Goal: Task Accomplishment & Management: Use online tool/utility

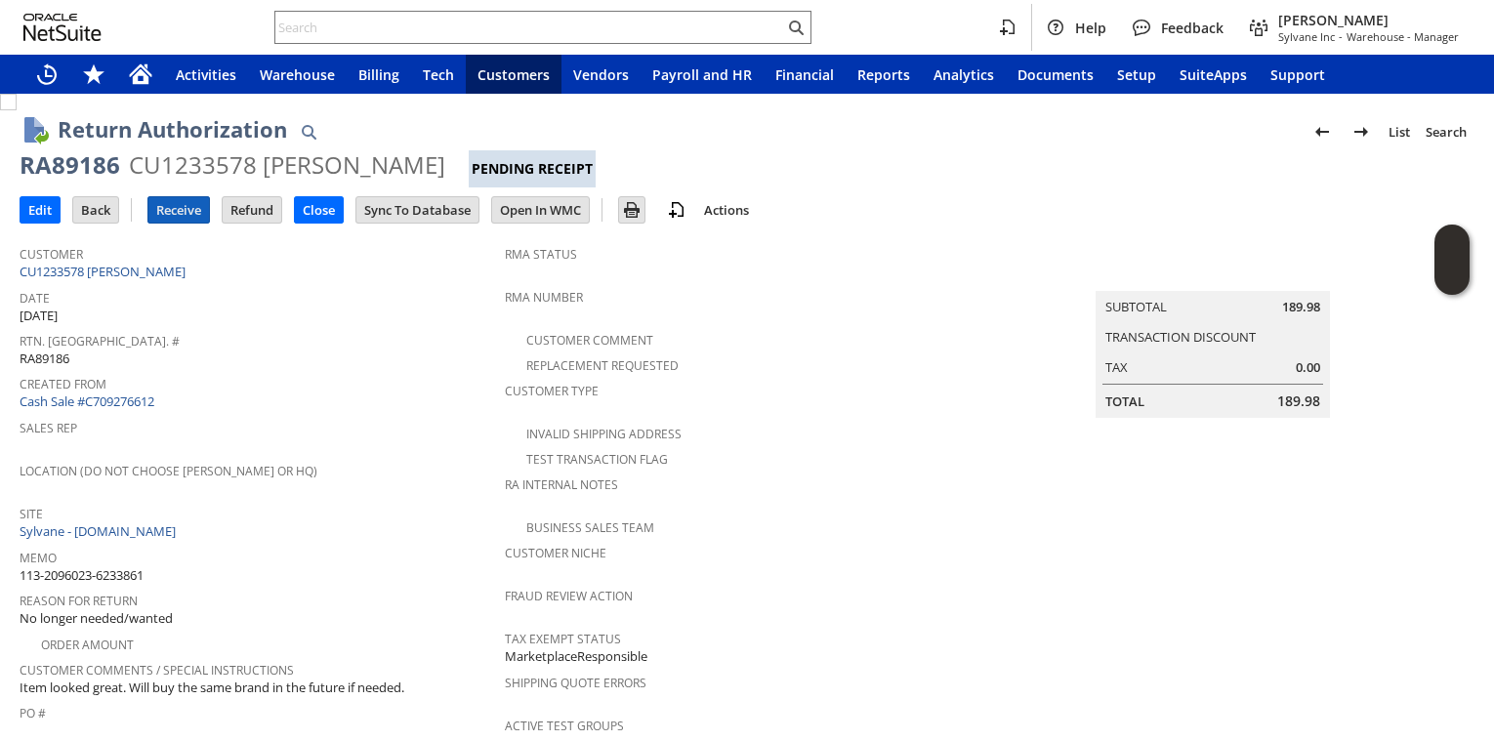
click at [187, 208] on input "Receive" at bounding box center [178, 209] width 61 height 25
click at [233, 390] on div "Created From Cash Sale #C709269956" at bounding box center [257, 391] width 475 height 42
click at [204, 206] on input "Receive" at bounding box center [178, 209] width 61 height 25
click at [180, 201] on input "Receive" at bounding box center [178, 209] width 61 height 25
click at [187, 216] on input "Receive" at bounding box center [178, 209] width 61 height 25
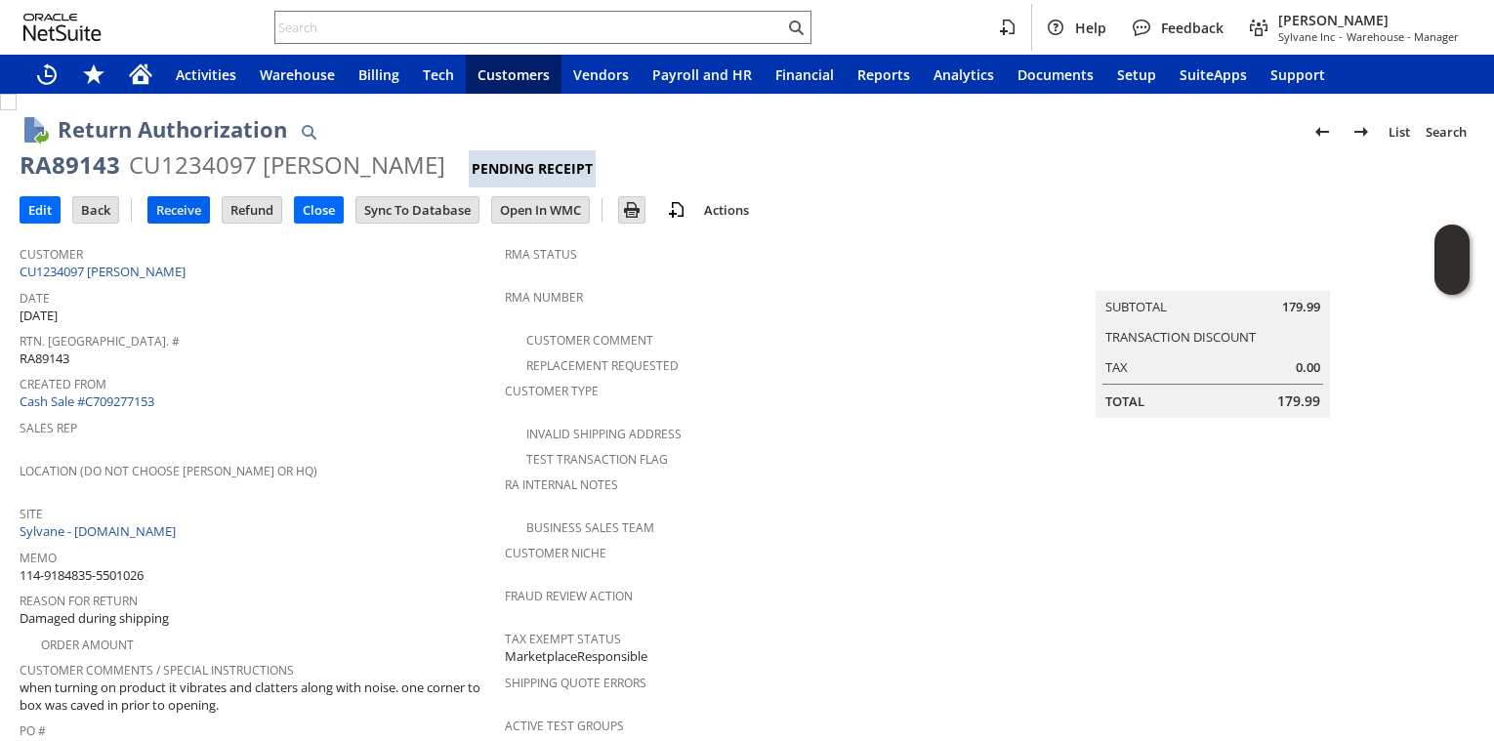
click at [177, 208] on input "Receive" at bounding box center [178, 209] width 61 height 25
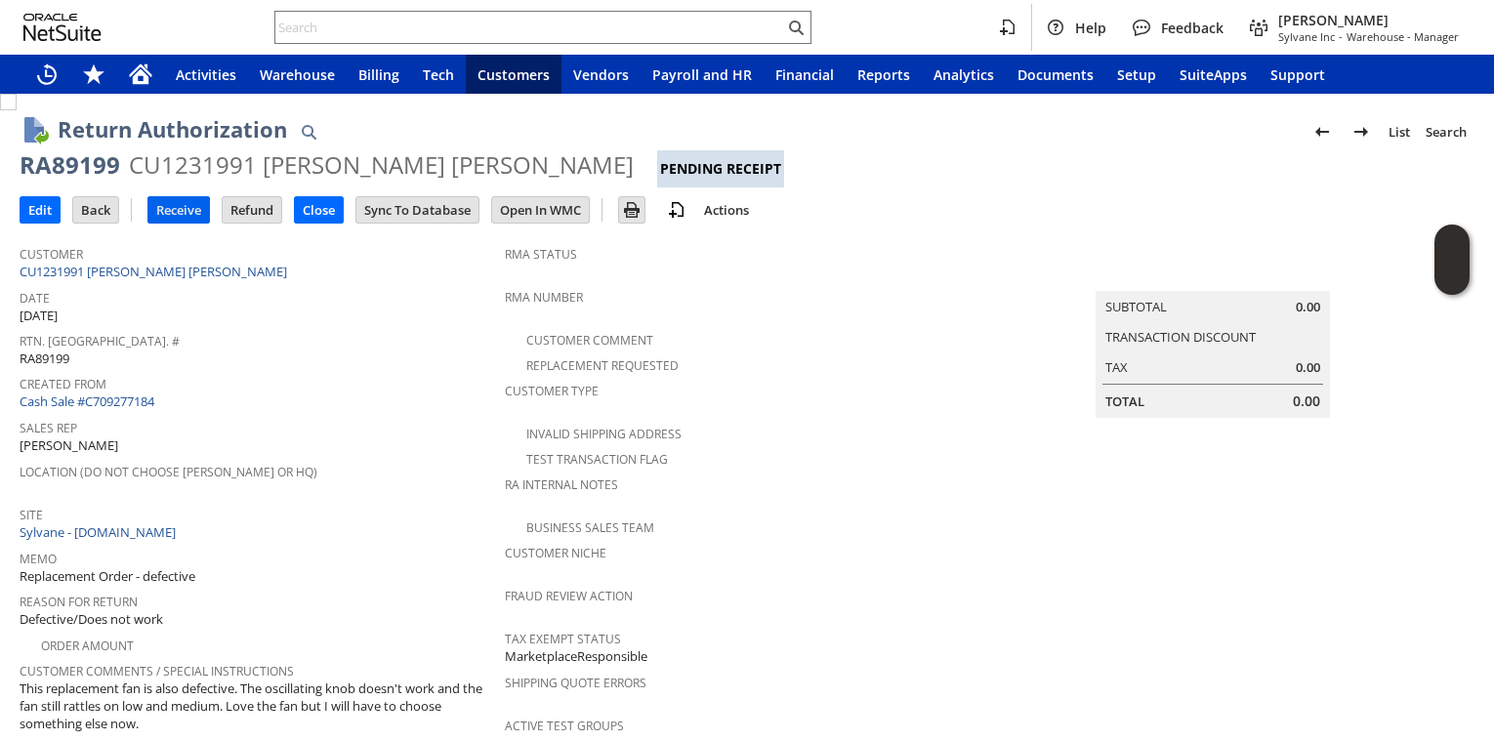
click at [189, 213] on input "Receive" at bounding box center [178, 209] width 61 height 25
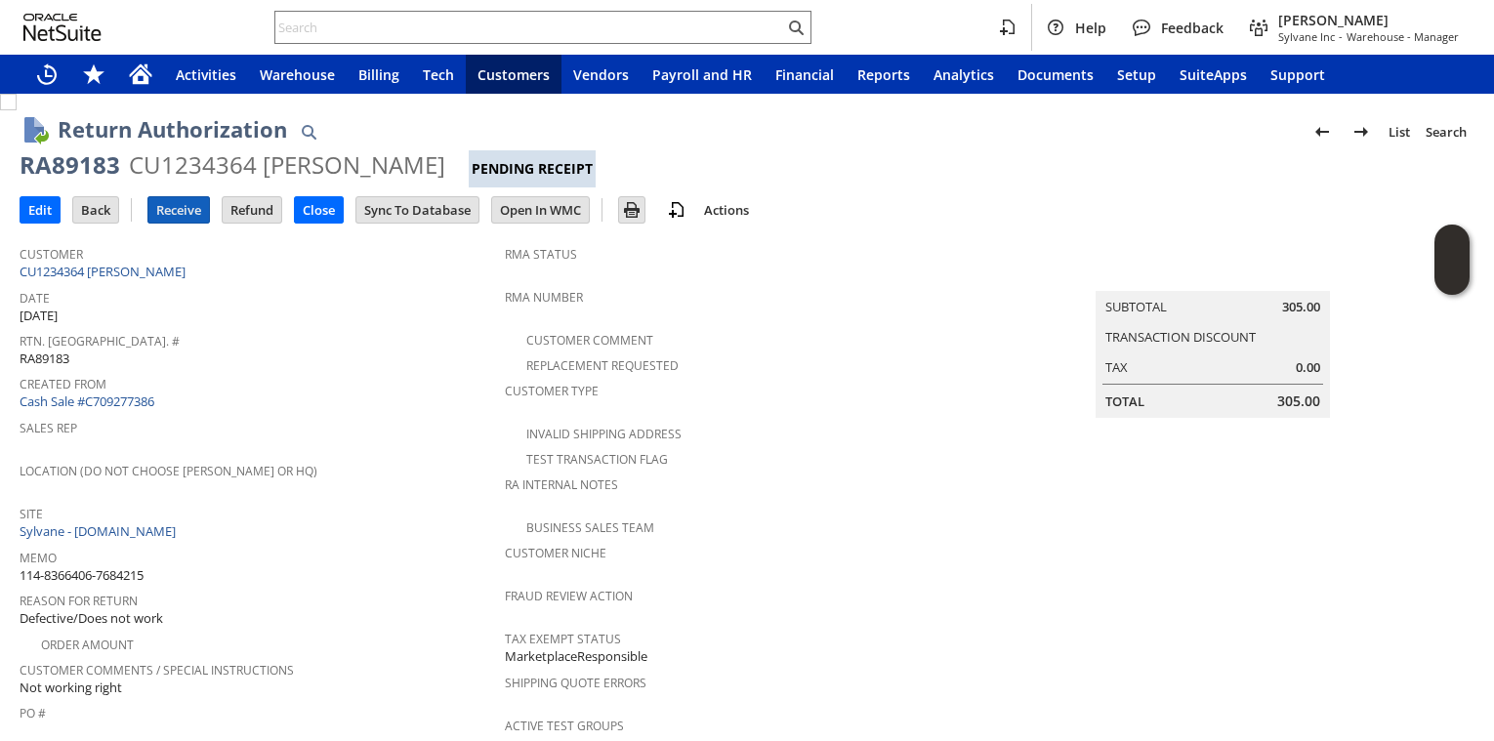
click at [176, 211] on input "Receive" at bounding box center [178, 209] width 61 height 25
click at [177, 207] on input "Receive" at bounding box center [178, 209] width 61 height 25
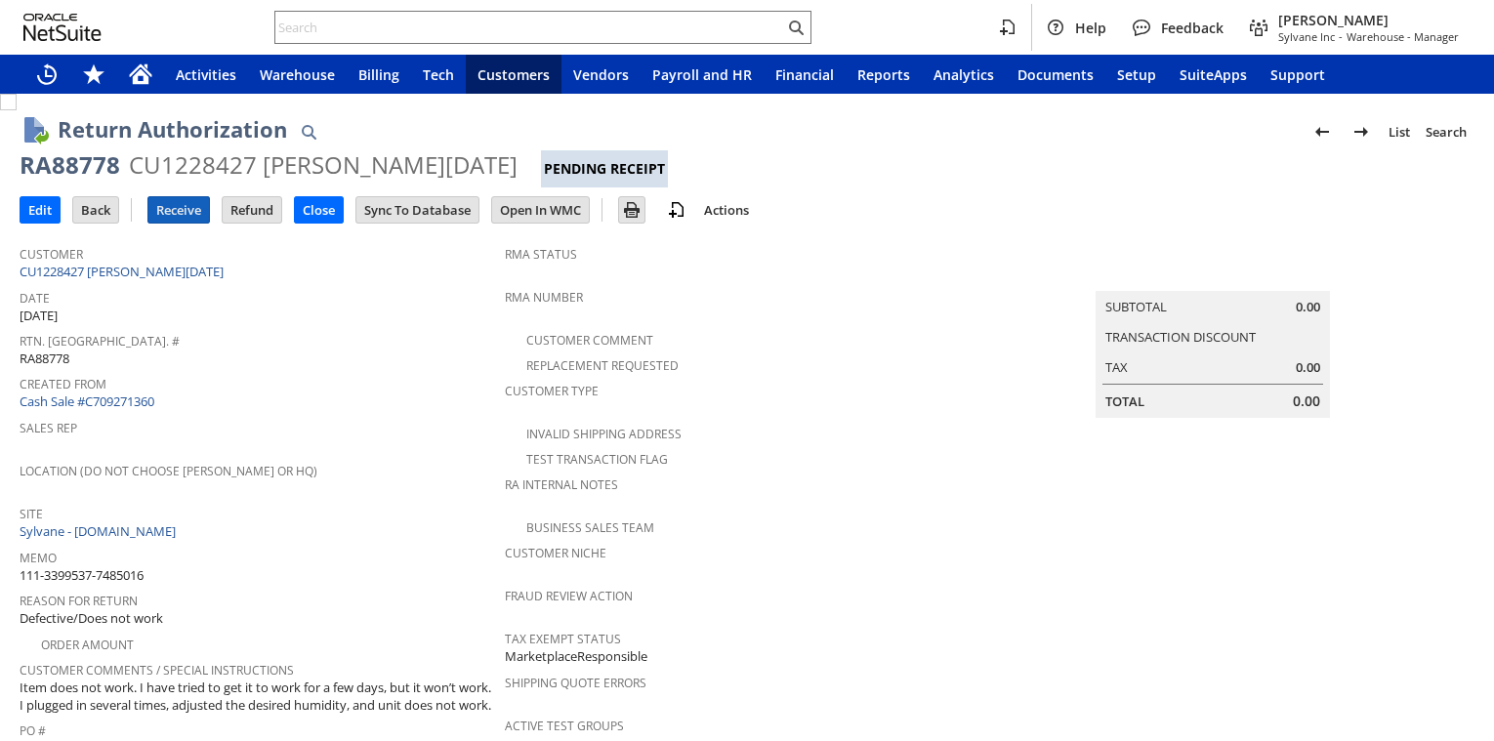
click at [193, 200] on input "Receive" at bounding box center [178, 209] width 61 height 25
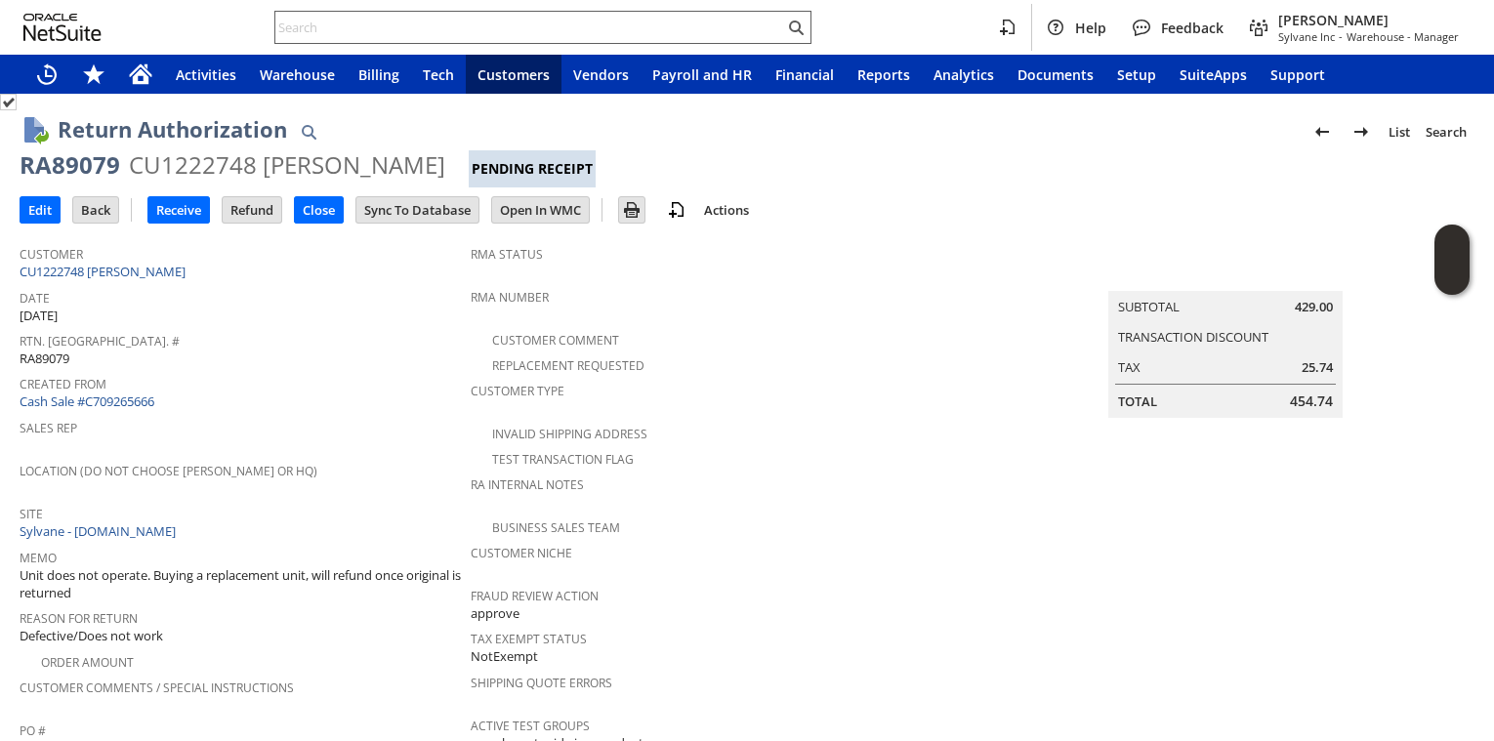
click at [423, 40] on div at bounding box center [542, 27] width 537 height 33
click at [423, 34] on input "text" at bounding box center [529, 27] width 509 height 23
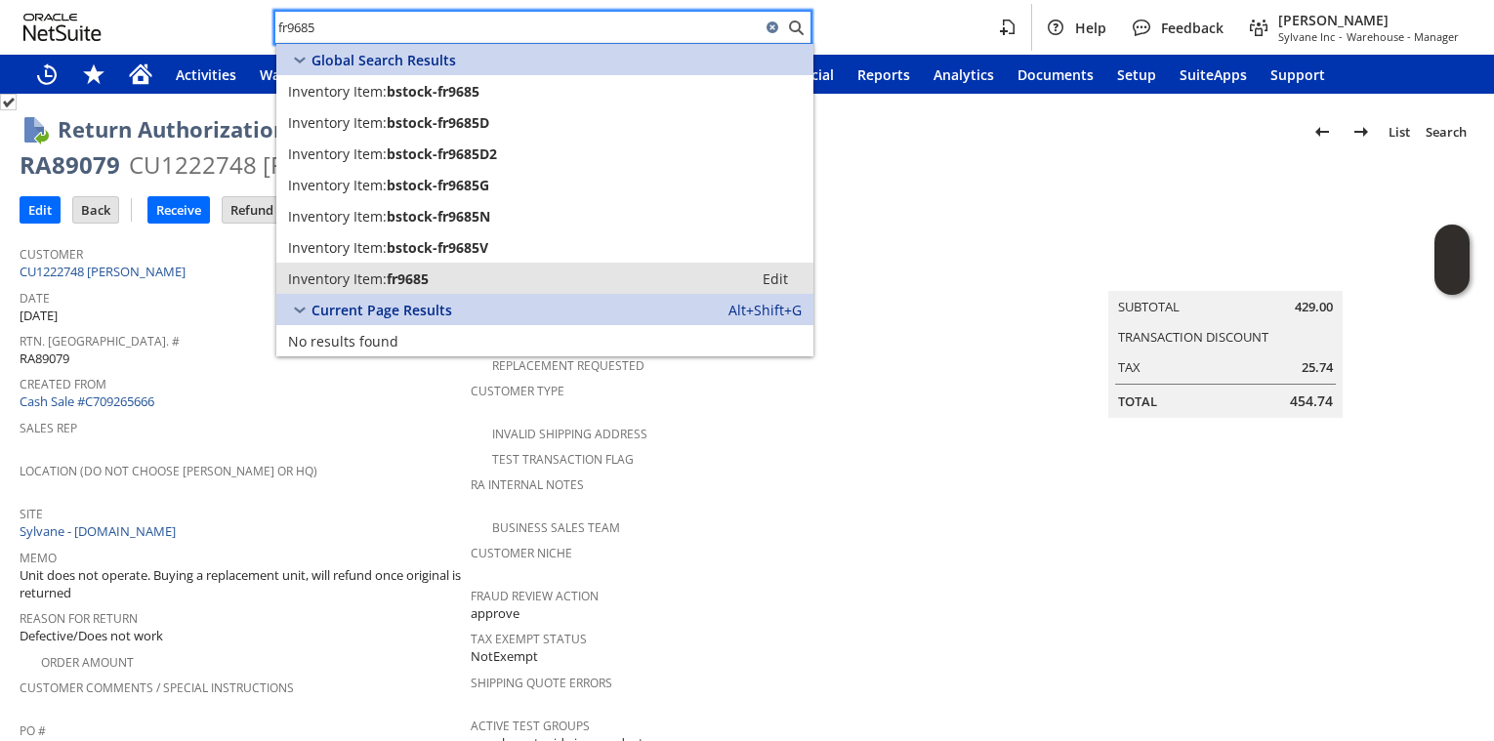
type input "fr9685"
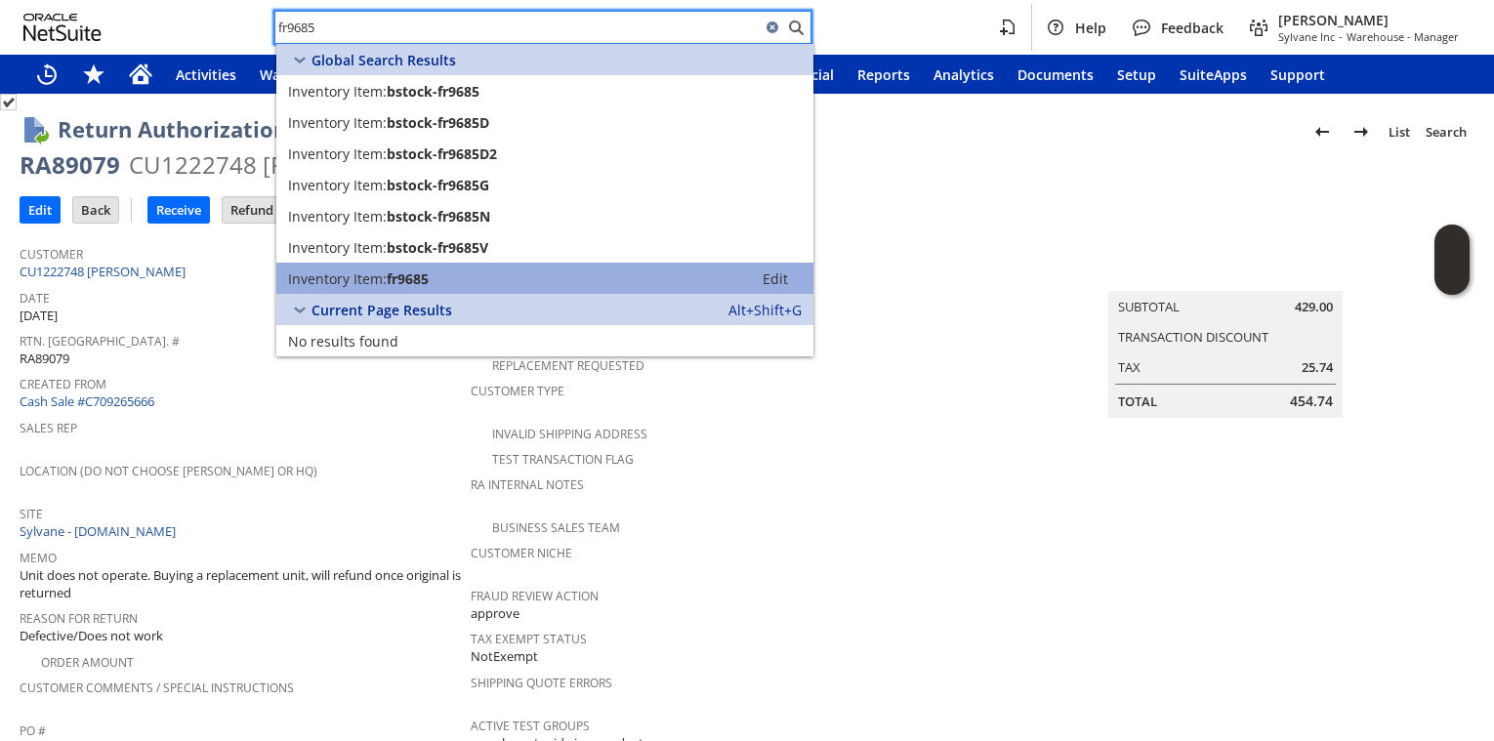
click at [413, 284] on span "fr9685" at bounding box center [408, 278] width 42 height 19
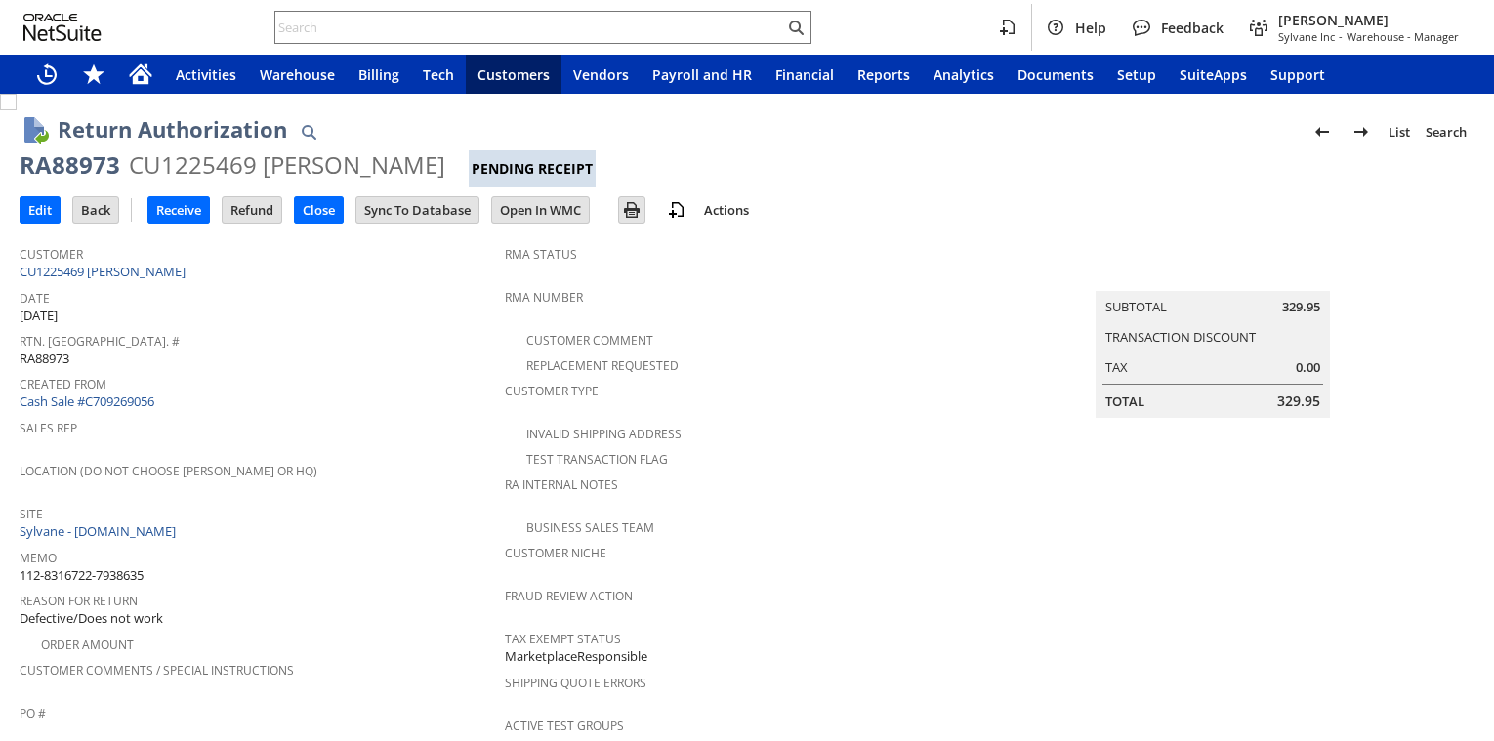
click at [144, 230] on div "Edit Back New Receive Refund Close" at bounding box center [747, 211] width 1455 height 48
click at [145, 220] on td at bounding box center [139, 209] width 17 height 23
click at [145, 219] on td at bounding box center [139, 209] width 17 height 23
click at [152, 216] on input "Receive" at bounding box center [178, 209] width 61 height 25
